Goal: Check status: Check status

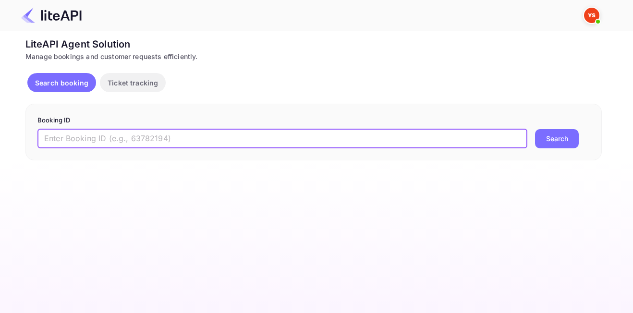
click at [145, 134] on input "text" at bounding box center [282, 138] width 490 height 19
paste input "8902796"
type input "8902796"
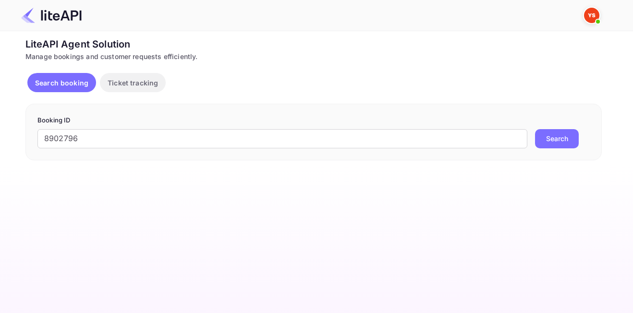
click at [550, 141] on button "Search" at bounding box center [557, 138] width 44 height 19
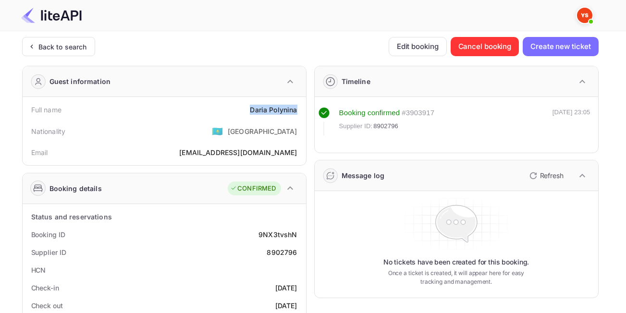
drag, startPoint x: 247, startPoint y: 105, endPoint x: 298, endPoint y: 110, distance: 51.1
click at [298, 110] on div "Full name [PERSON_NAME]" at bounding box center [164, 110] width 276 height 18
copy div "[PERSON_NAME]"
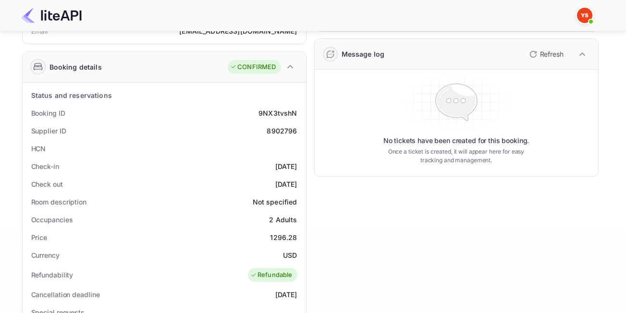
scroll to position [144, 0]
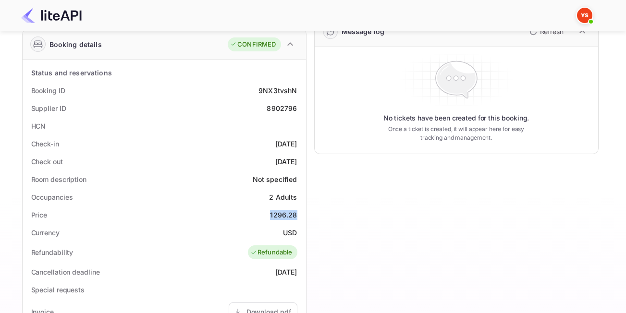
drag, startPoint x: 263, startPoint y: 209, endPoint x: 299, endPoint y: 216, distance: 36.8
click at [299, 216] on div "Price 1296.28" at bounding box center [164, 215] width 276 height 18
copy div "1296.28"
